Goal: Task Accomplishment & Management: Manage account settings

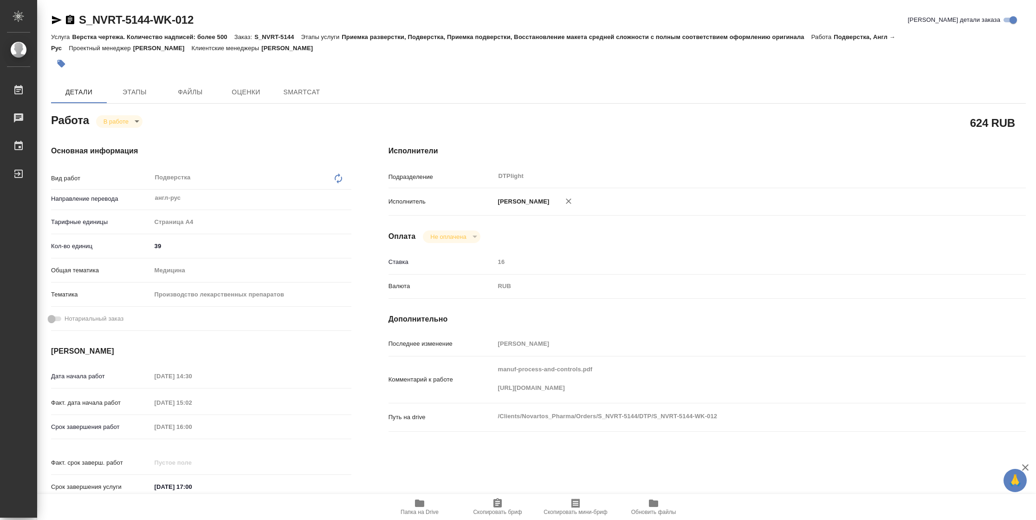
type textarea "x"
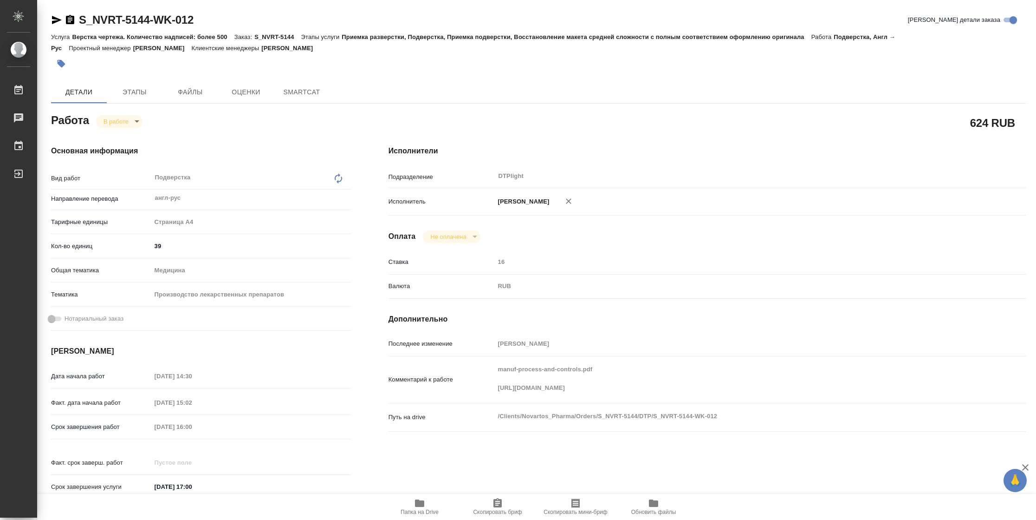
type textarea "x"
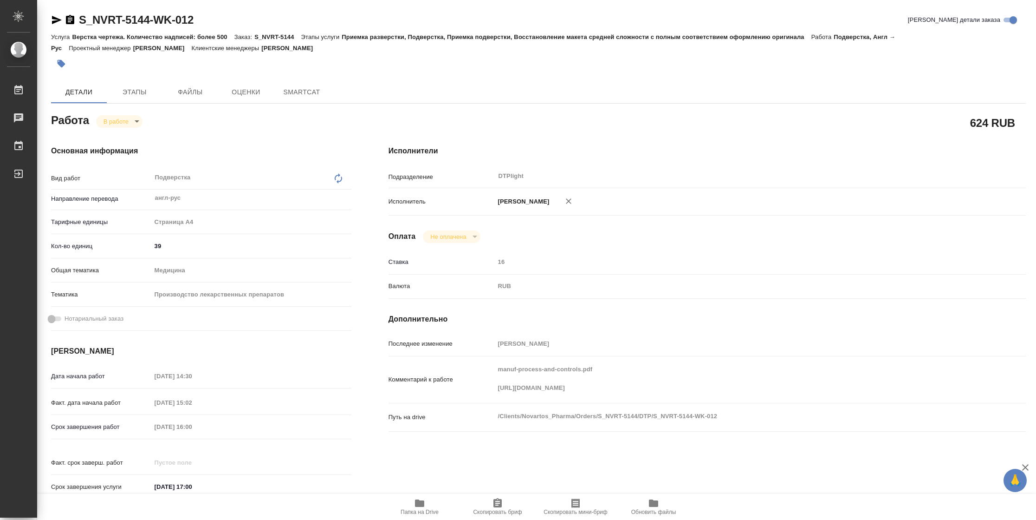
type textarea "x"
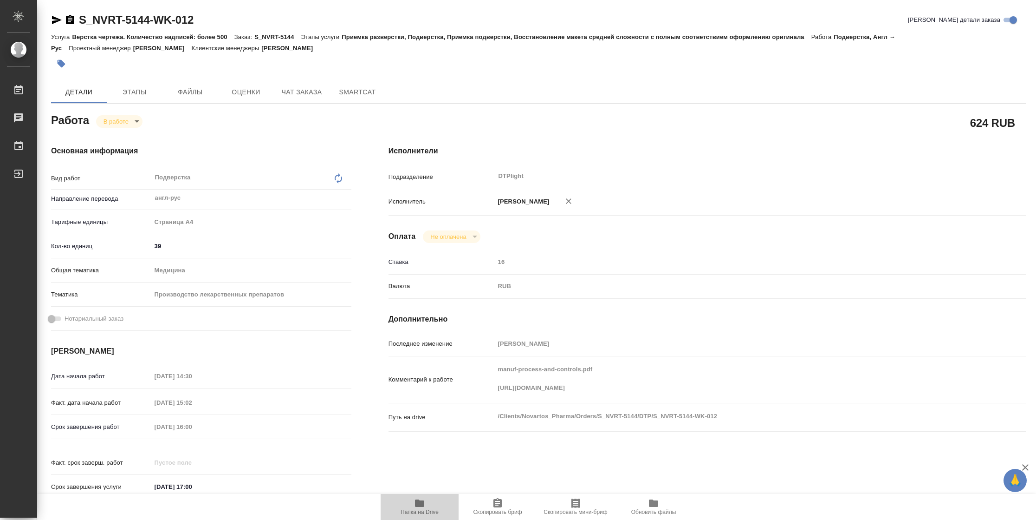
click at [428, 508] on span "Папка на Drive" at bounding box center [420, 511] width 38 height 7
type textarea "x"
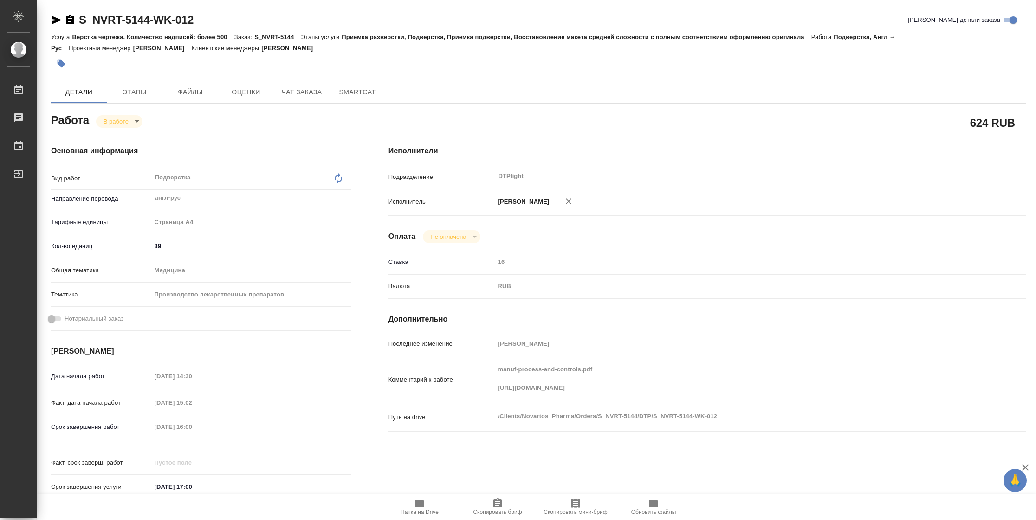
type textarea "x"
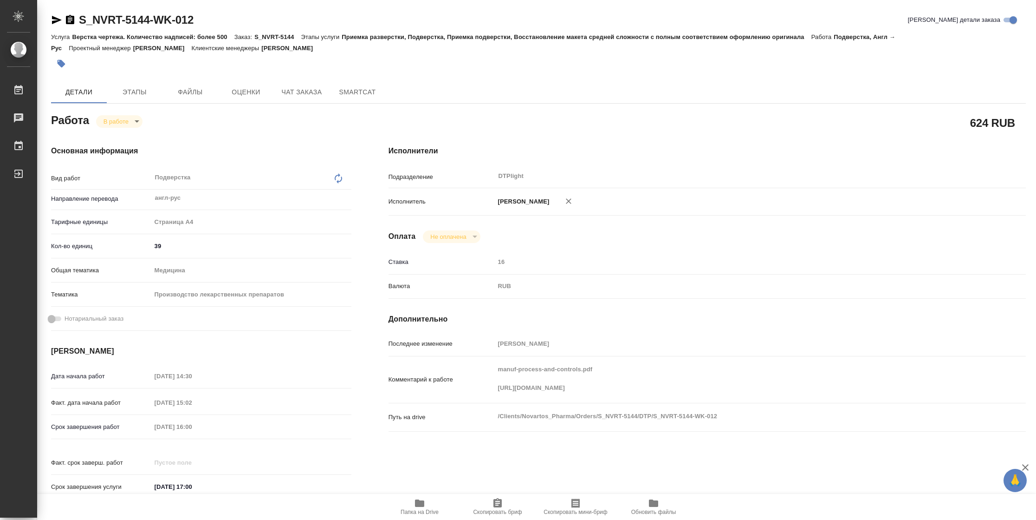
type textarea "x"
click at [122, 117] on body "🙏 .cls-1 fill:#fff; AWATERA [PERSON_NAME] 2 Чаты График Выйти S_NVRT-5144-WK-01…" at bounding box center [518, 260] width 1036 height 520
click at [122, 135] on button "Выполнен" at bounding box center [121, 137] width 34 height 10
type textarea "x"
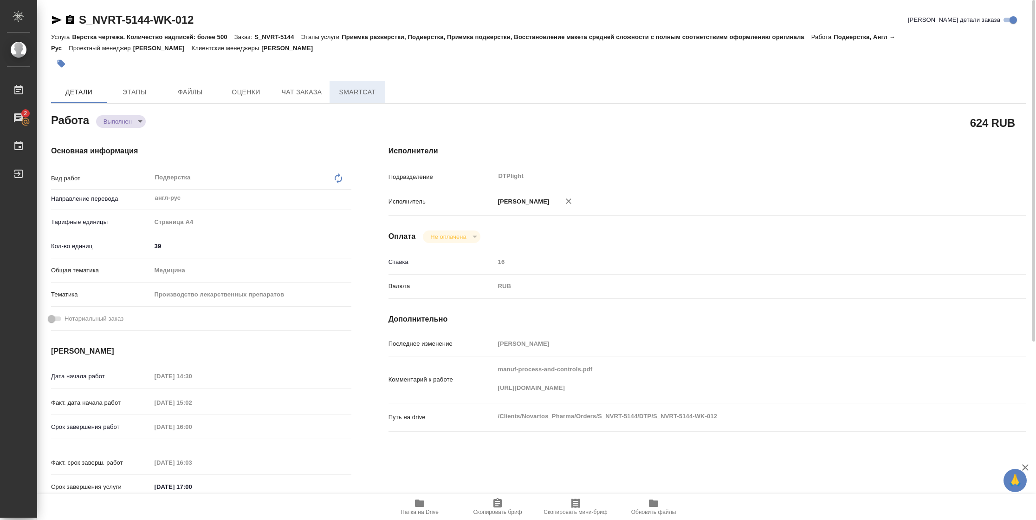
type textarea "x"
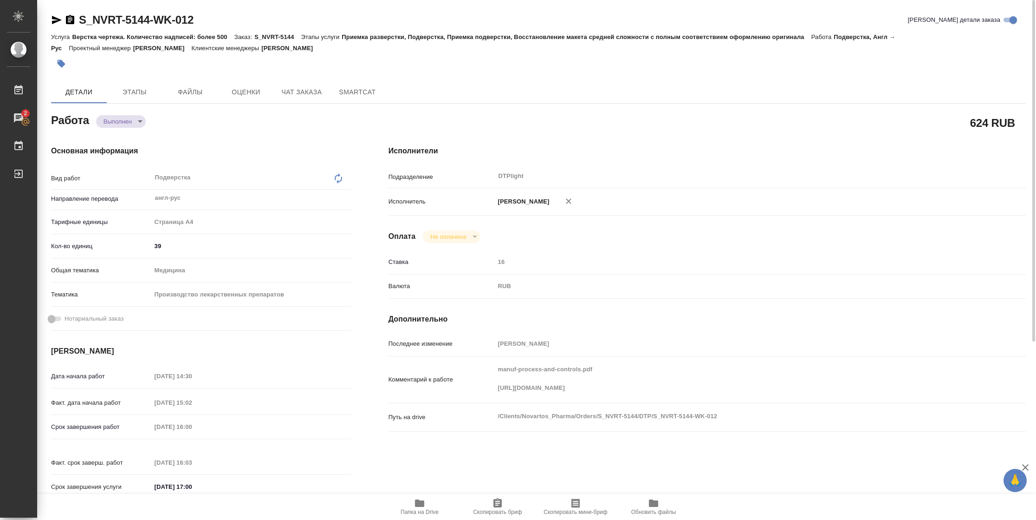
type textarea "x"
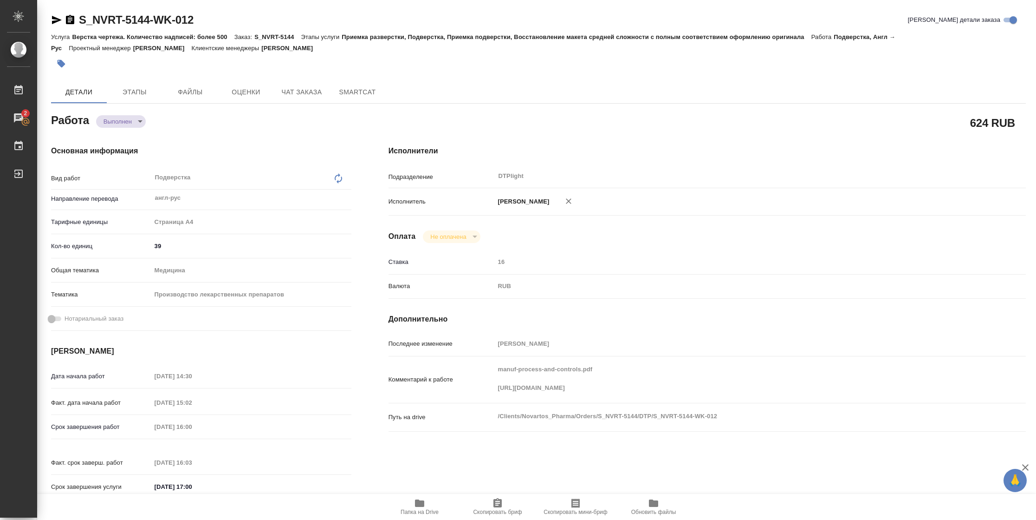
type textarea "x"
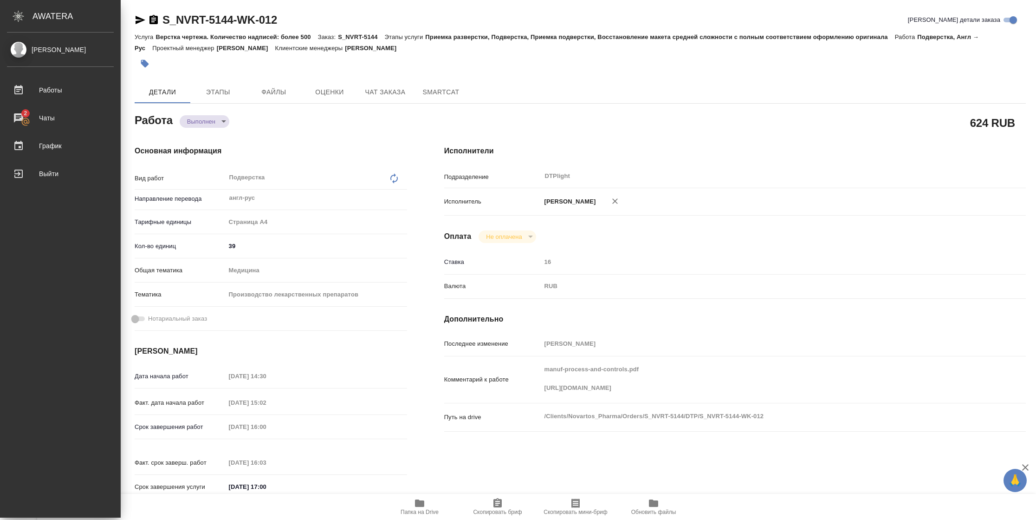
type textarea "x"
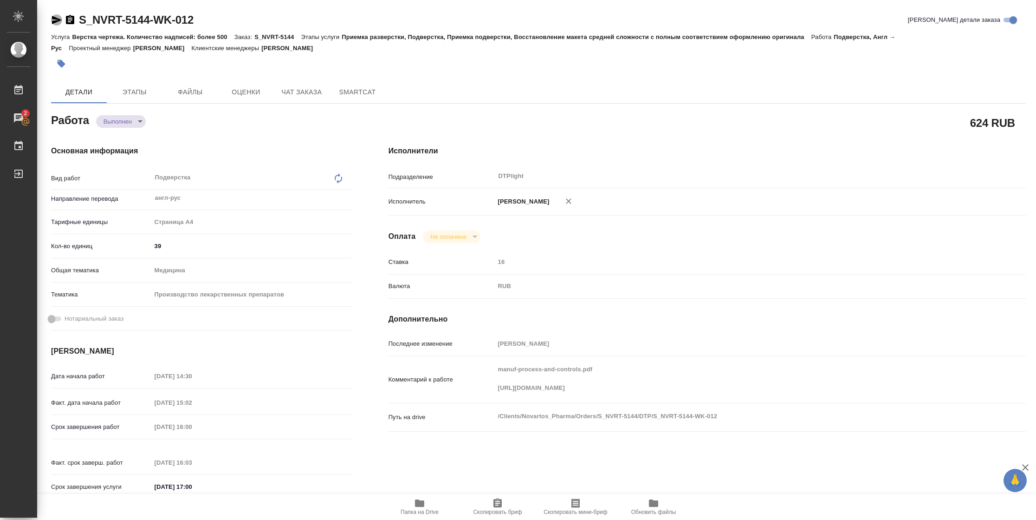
click at [57, 20] on icon "button" at bounding box center [57, 20] width 10 height 8
